Goal: Task Accomplishment & Management: Manage account settings

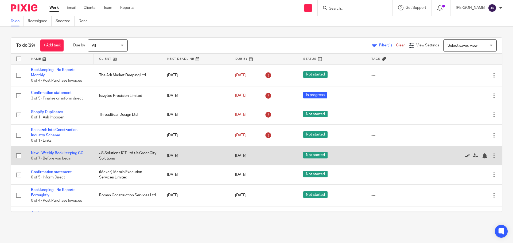
click at [465, 156] on icon at bounding box center [467, 155] width 5 height 5
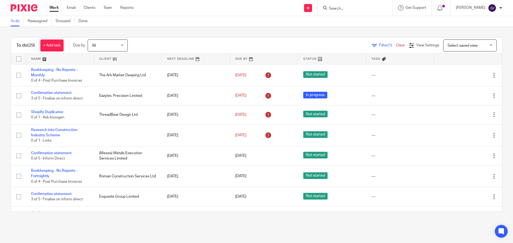
click at [344, 5] on form at bounding box center [356, 8] width 57 height 7
click at [346, 6] on form at bounding box center [356, 8] width 57 height 7
click at [349, 7] on input "Search" at bounding box center [352, 8] width 48 height 5
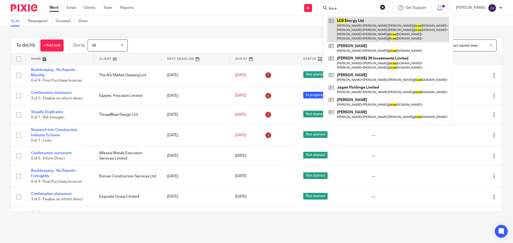
type input "lcs e"
click at [358, 22] on link at bounding box center [388, 29] width 122 height 25
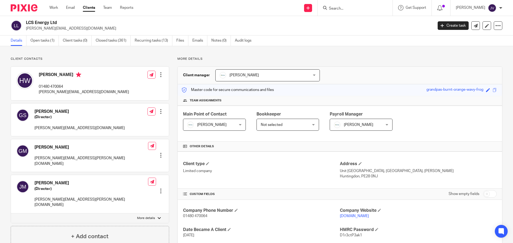
click at [48, 47] on div "Client contacts Gareth Stephens (Director) gareth@lcsenergy.co.uk Edit contact …" at bounding box center [256, 222] width 513 height 352
click at [48, 41] on link "Open tasks (1)" at bounding box center [44, 41] width 28 height 10
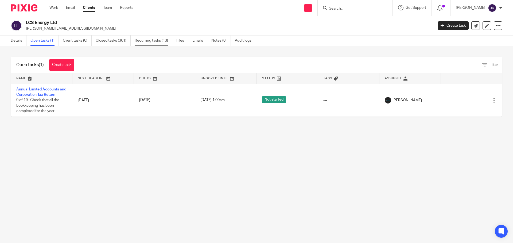
click at [161, 44] on link "Recurring tasks (13)" at bounding box center [154, 41] width 38 height 10
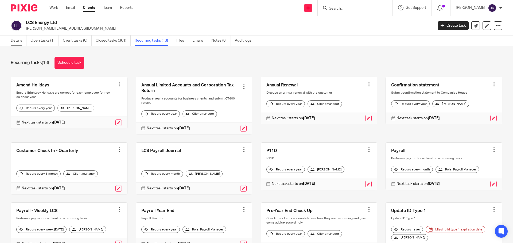
click at [17, 41] on link "Details" at bounding box center [19, 41] width 16 height 10
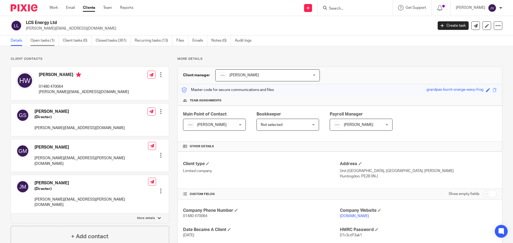
drag, startPoint x: 48, startPoint y: 51, endPoint x: 48, endPoint y: 43, distance: 7.2
click at [48, 49] on div "Client contacts [PERSON_NAME] (Director) [PERSON_NAME][EMAIL_ADDRESS][DOMAIN_NA…" at bounding box center [256, 222] width 513 height 352
click at [48, 43] on link "Open tasks (1)" at bounding box center [44, 41] width 28 height 10
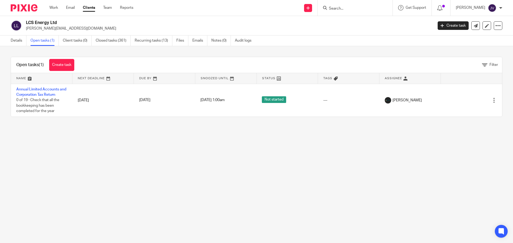
click at [16, 8] on img at bounding box center [24, 7] width 27 height 7
